Goal: Transaction & Acquisition: Purchase product/service

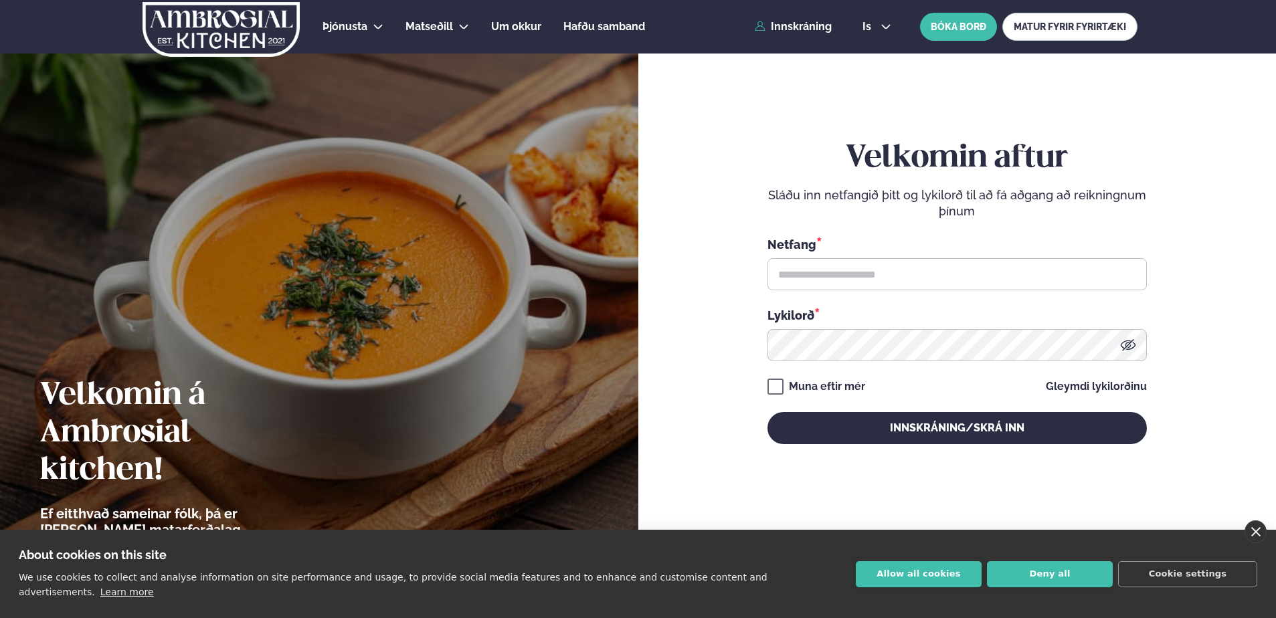
click at [1256, 541] on link "close" at bounding box center [1255, 531] width 22 height 23
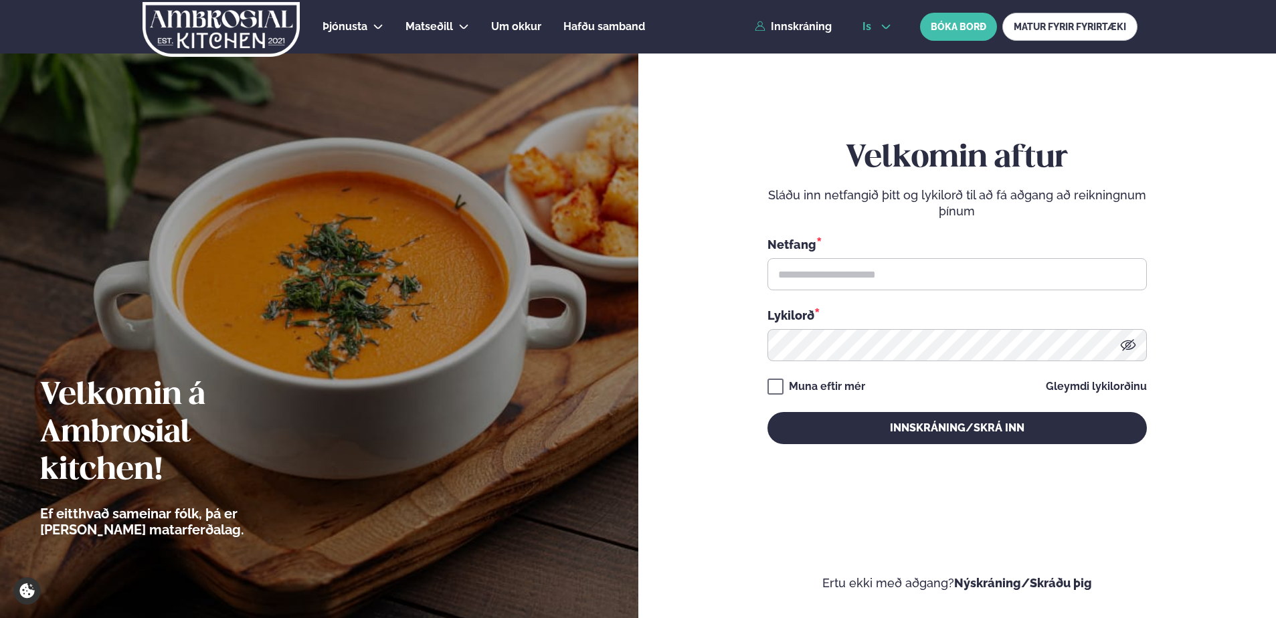
click at [869, 25] on span "is" at bounding box center [868, 26] width 13 height 11
click at [873, 51] on link "en" at bounding box center [877, 50] width 50 height 27
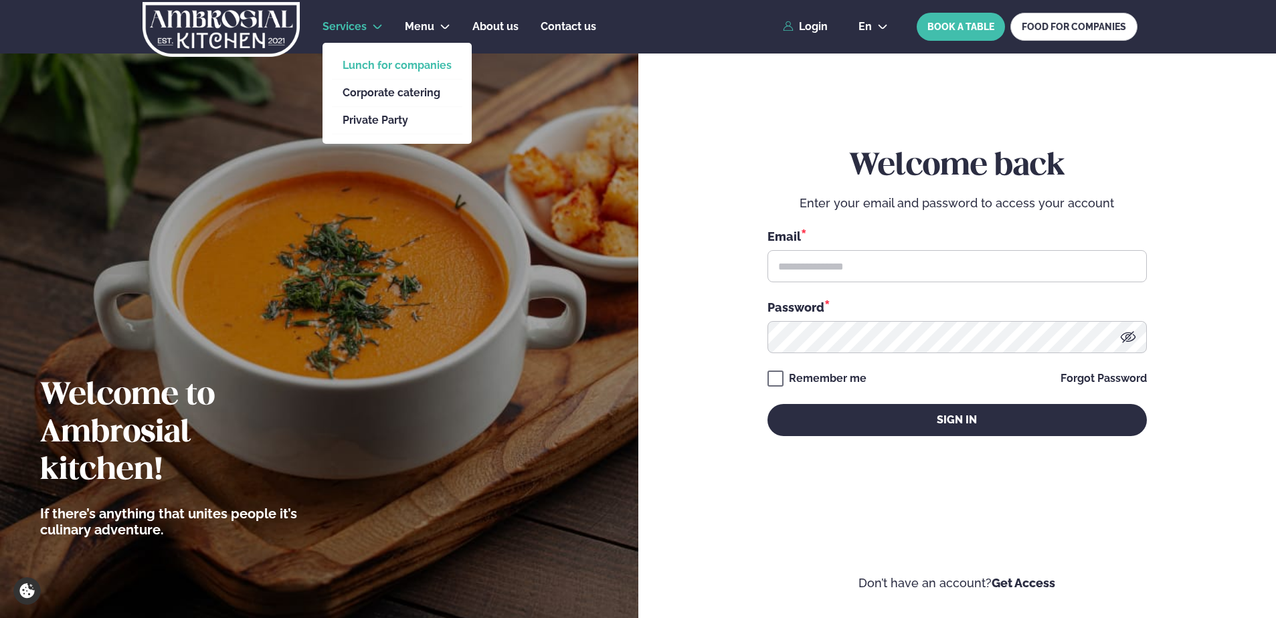
click at [355, 63] on link "Lunch for companies" at bounding box center [397, 65] width 109 height 11
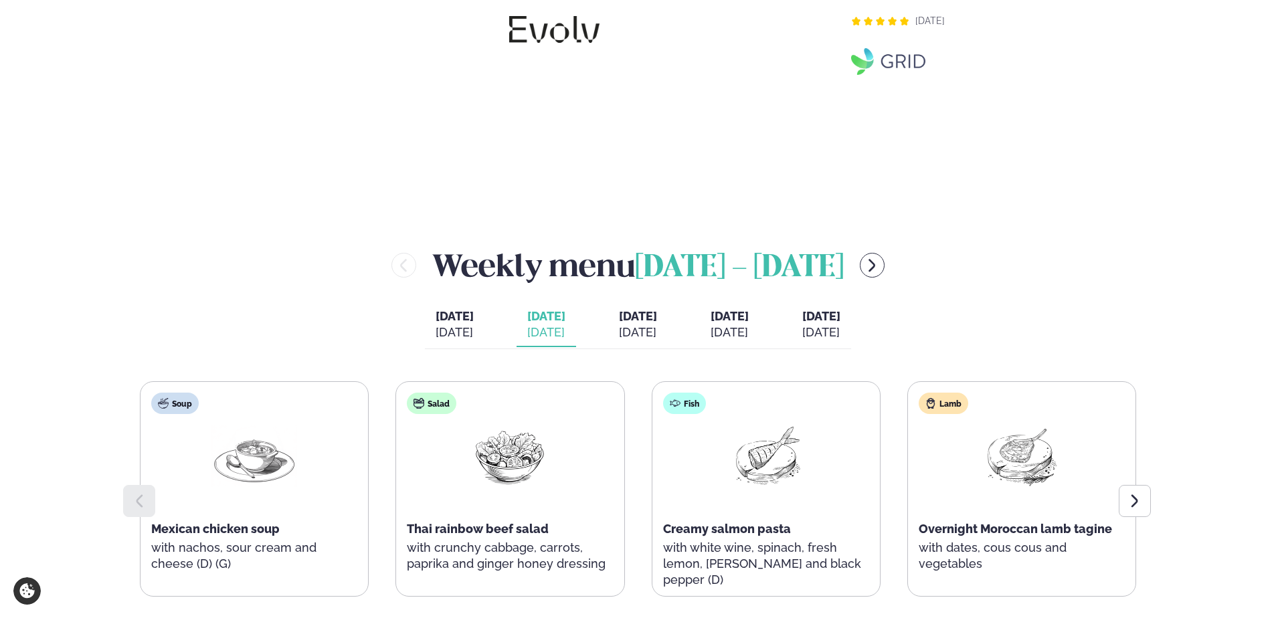
scroll to position [1405, 0]
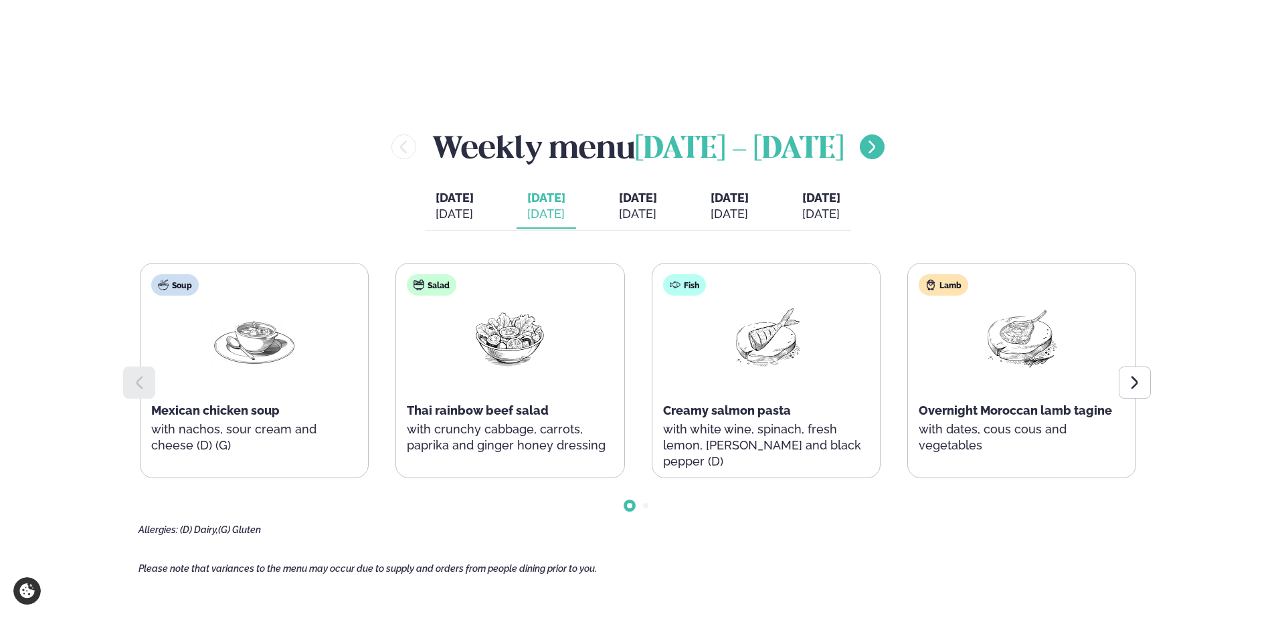
click at [880, 142] on icon "menu-btn-right" at bounding box center [872, 147] width 16 height 16
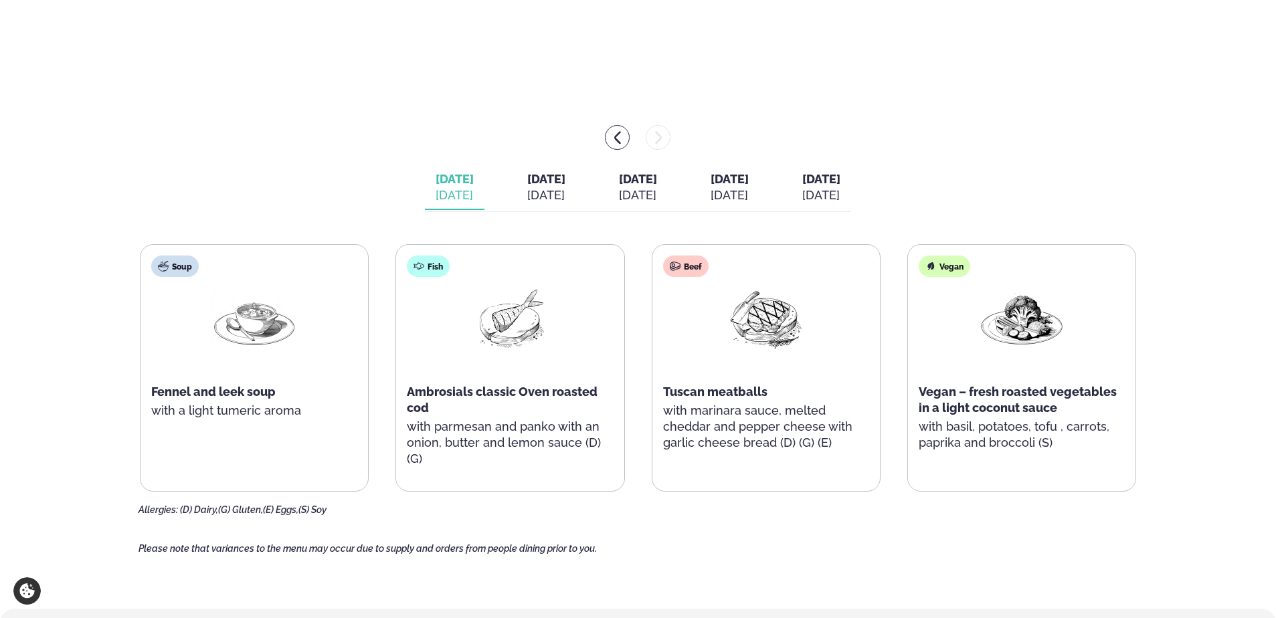
click at [436, 194] on div "[DATE]" at bounding box center [455, 195] width 38 height 16
click at [527, 189] on div "[DATE]" at bounding box center [546, 195] width 38 height 16
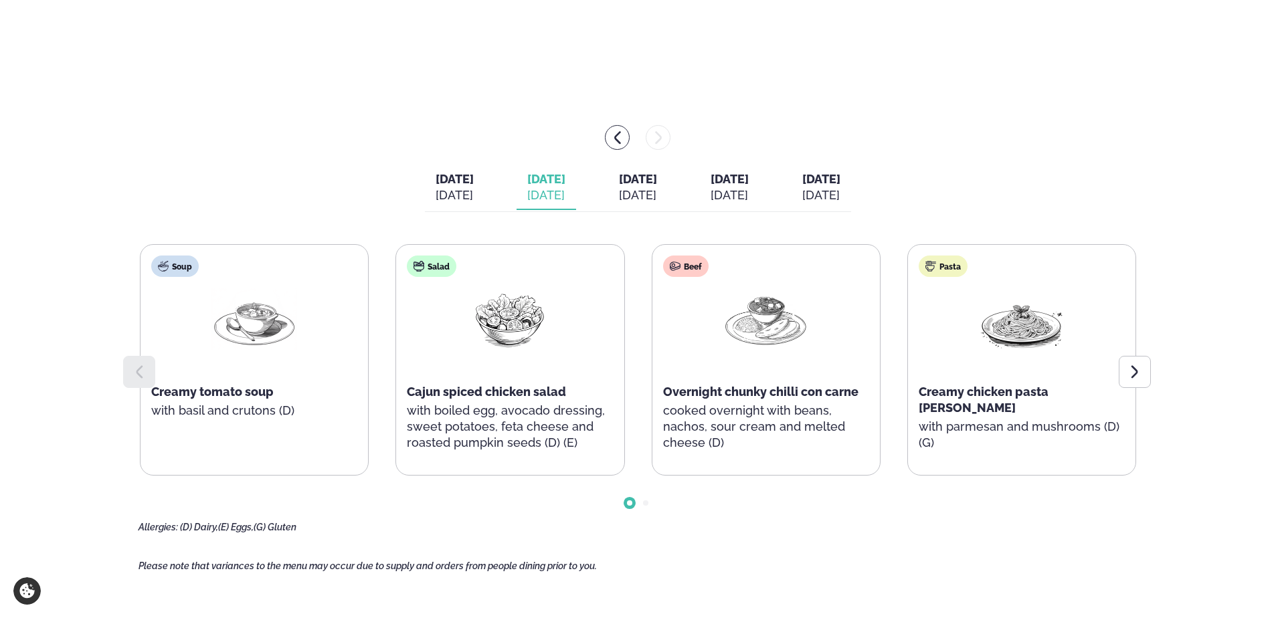
click at [466, 187] on div "[DATE] [DATE] [DATE] [DATE] [DATE] [DATE] [DATE] [DATE] [DATE] [DATE]" at bounding box center [638, 189] width 426 height 46
click at [436, 193] on div "[DATE]" at bounding box center [455, 195] width 38 height 16
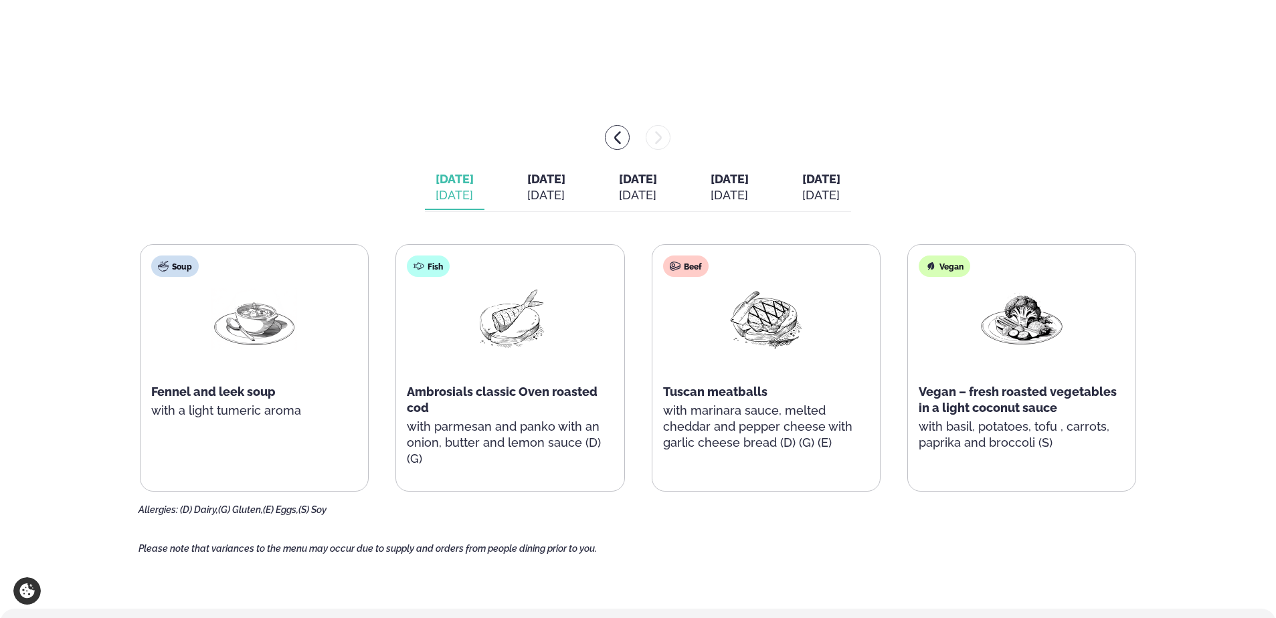
click at [640, 191] on div "[DATE]" at bounding box center [638, 195] width 38 height 16
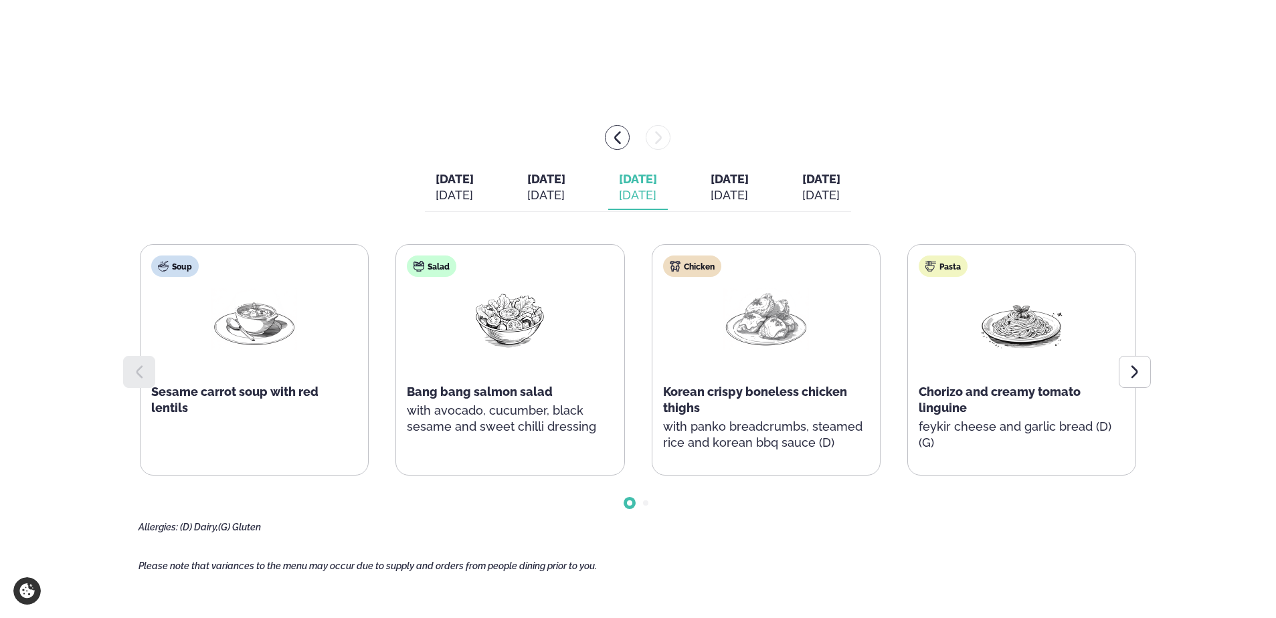
click at [749, 187] on div "[DATE]" at bounding box center [729, 195] width 38 height 16
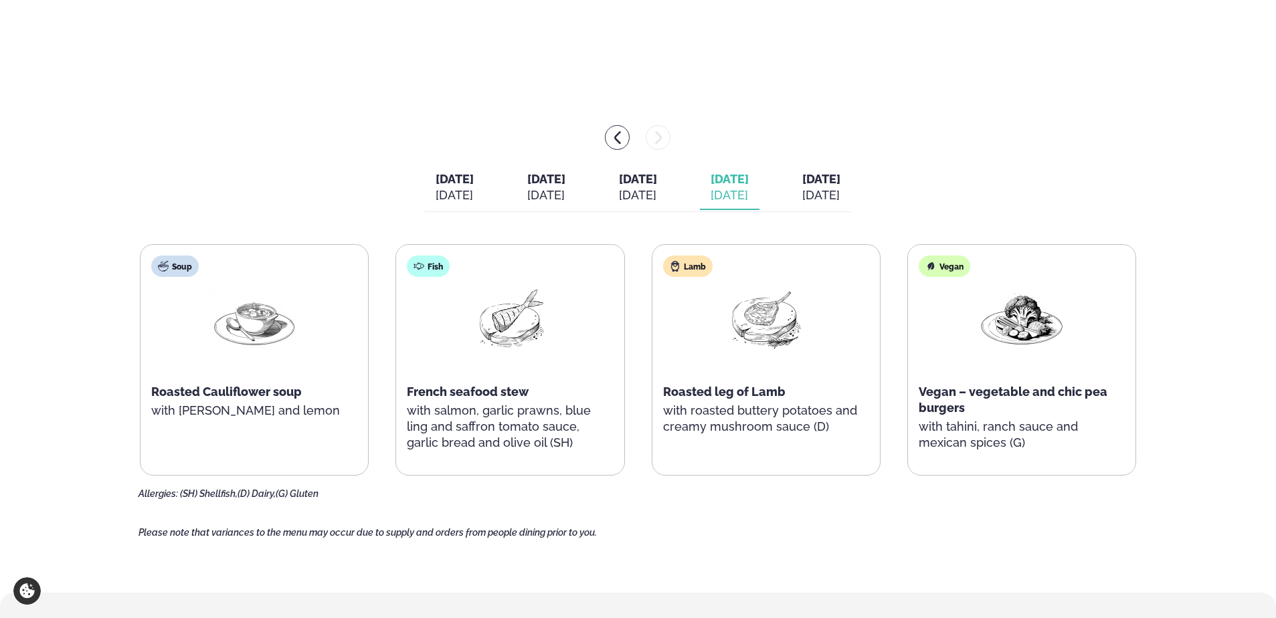
click at [657, 185] on span "[DATE]" at bounding box center [638, 179] width 38 height 14
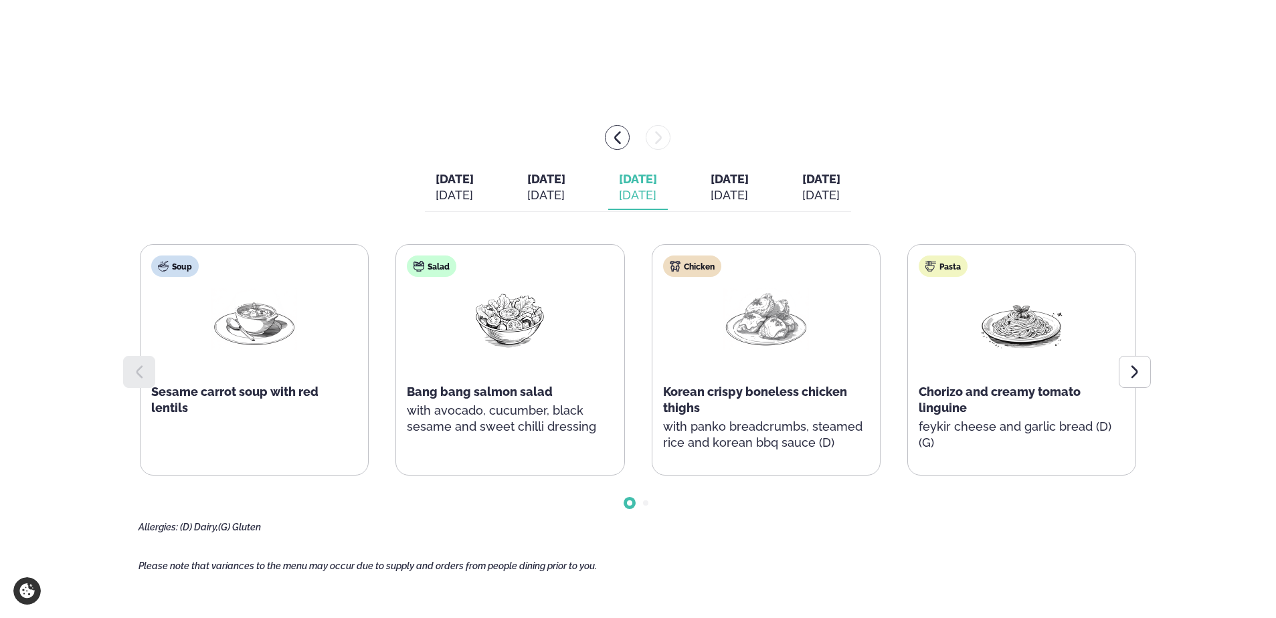
click at [527, 184] on span "[DATE]" at bounding box center [546, 179] width 38 height 14
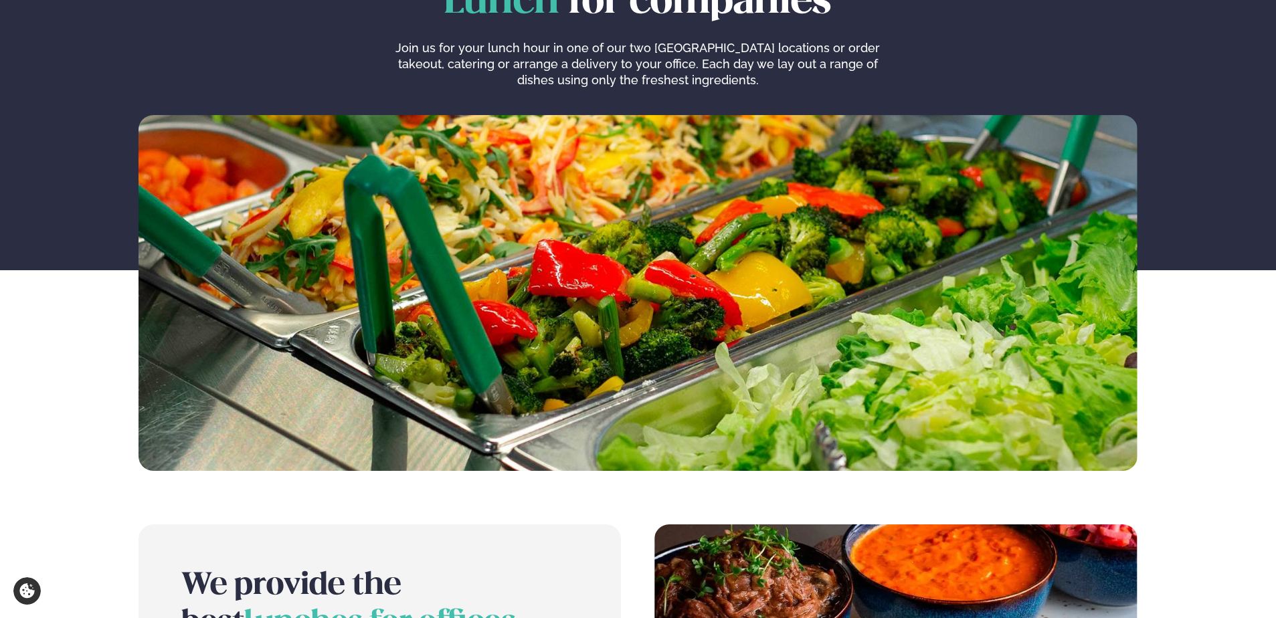
scroll to position [0, 0]
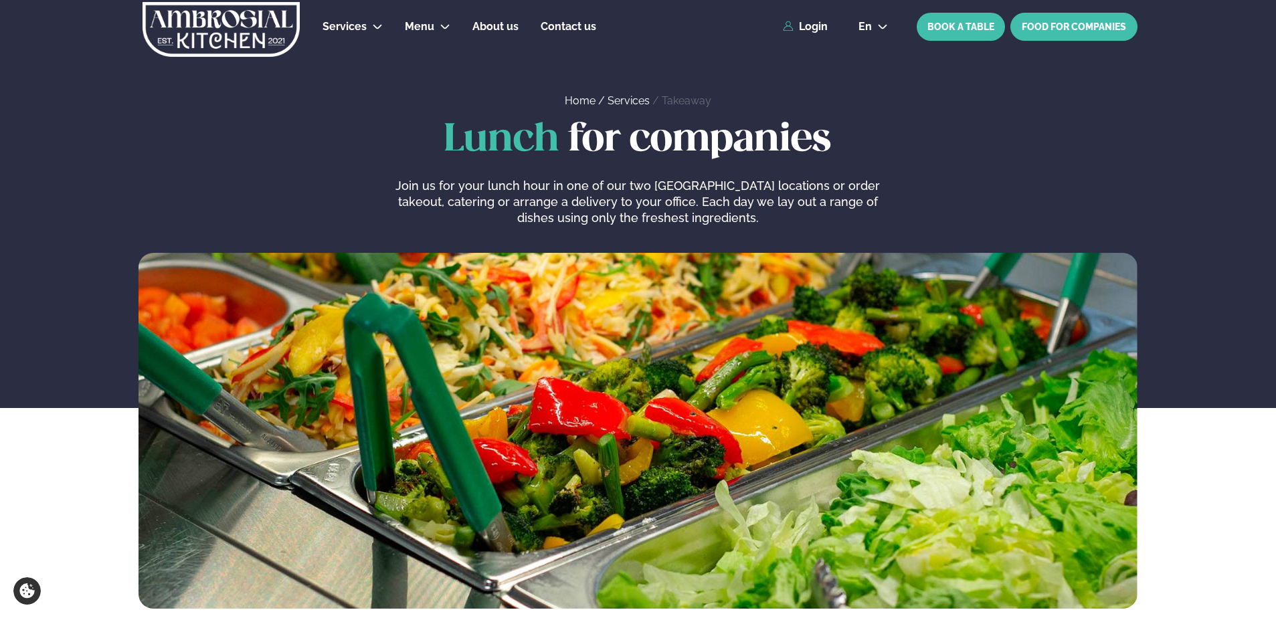
click at [1069, 23] on link "FOOD FOR COMPANIES" at bounding box center [1073, 27] width 127 height 28
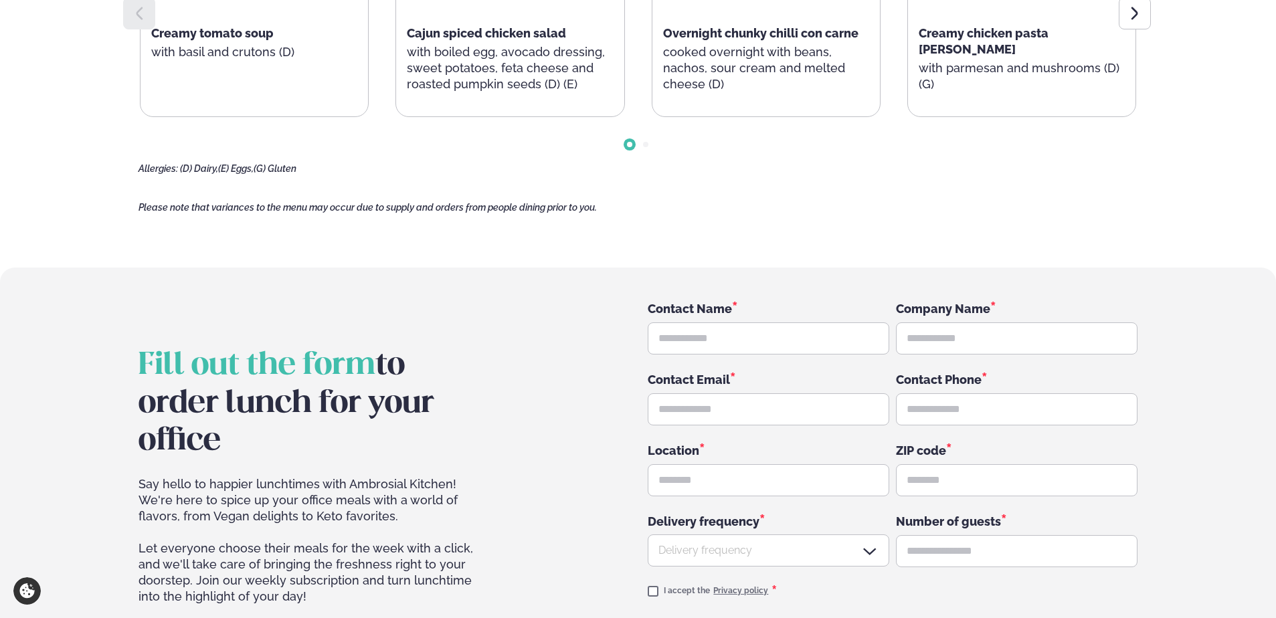
scroll to position [1617, 0]
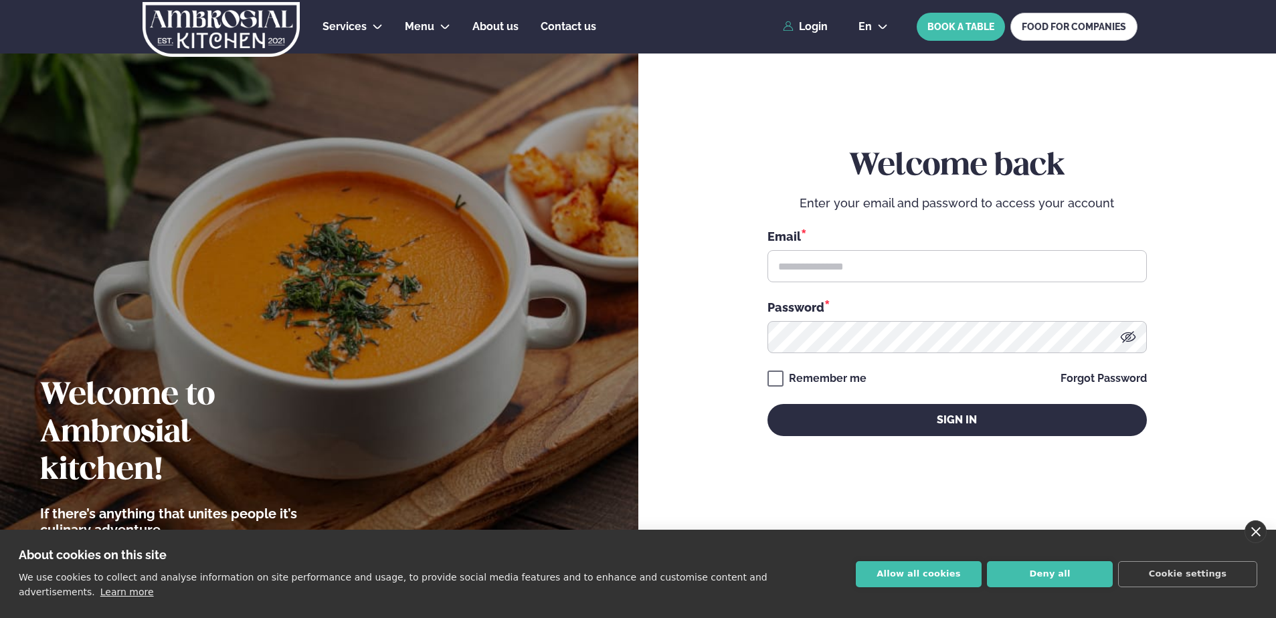
click at [1257, 543] on link "close" at bounding box center [1255, 531] width 22 height 23
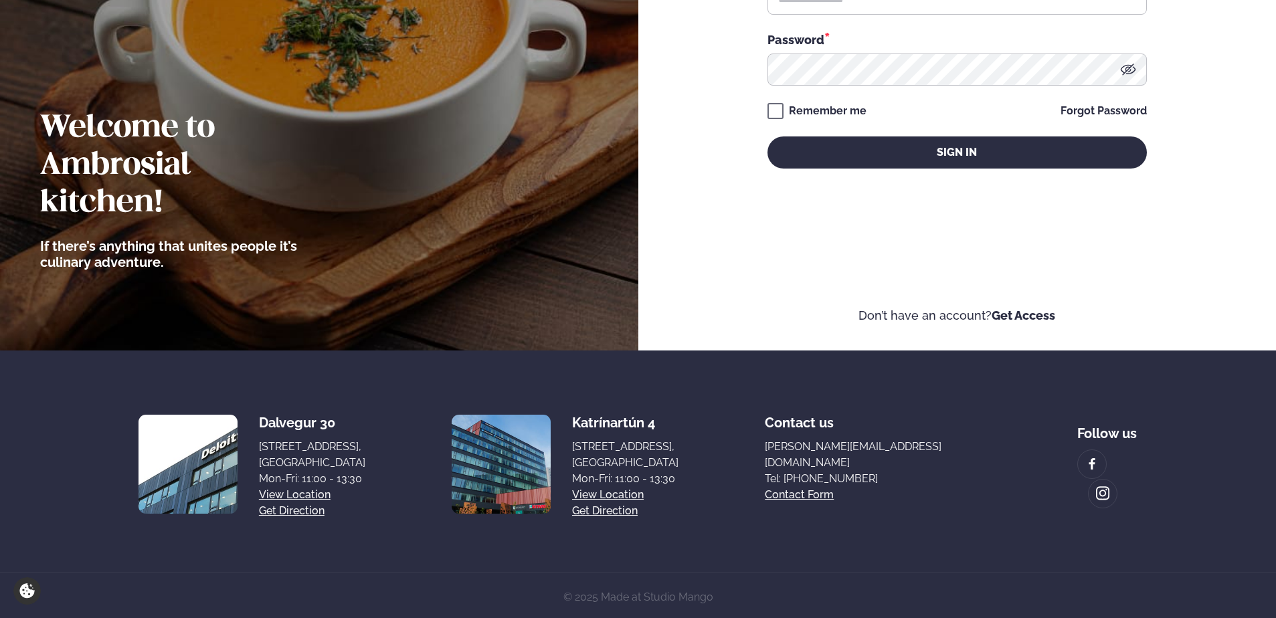
scroll to position [271, 0]
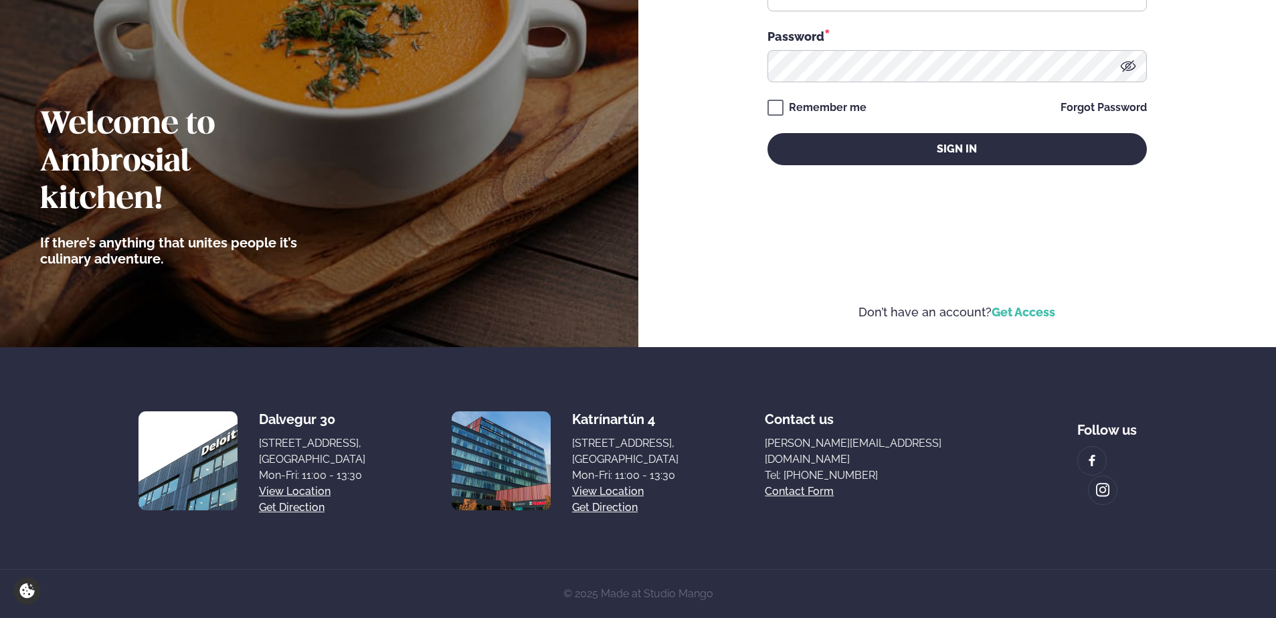
click at [1038, 313] on link "Get Access" at bounding box center [1023, 312] width 64 height 14
